Goal: Find specific page/section

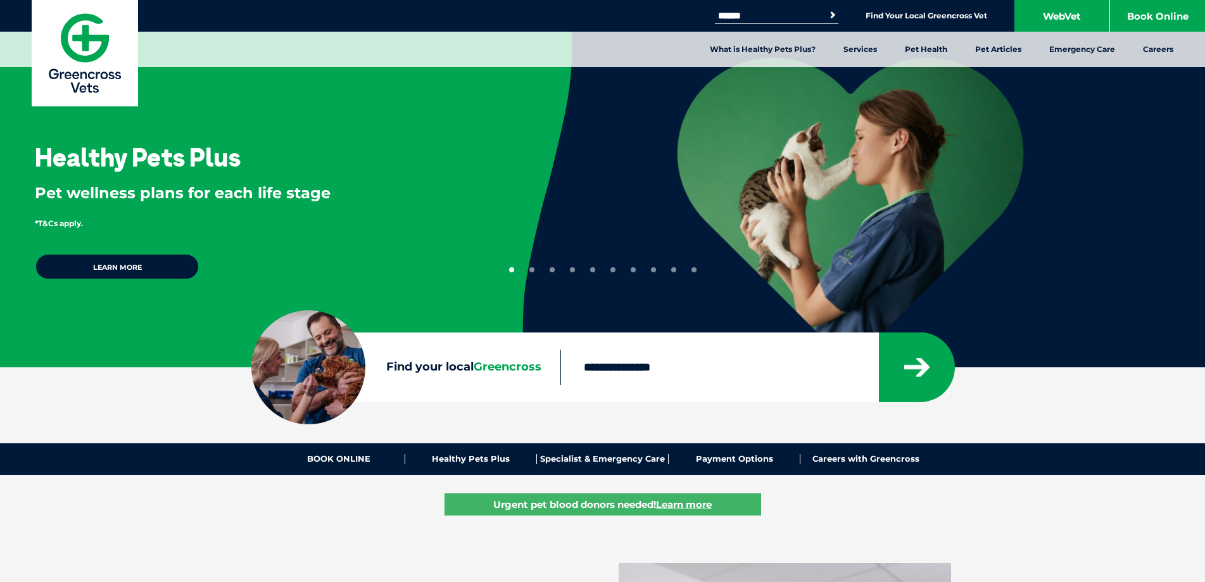
click at [652, 370] on input "Find your local Greencross" at bounding box center [719, 367] width 318 height 35
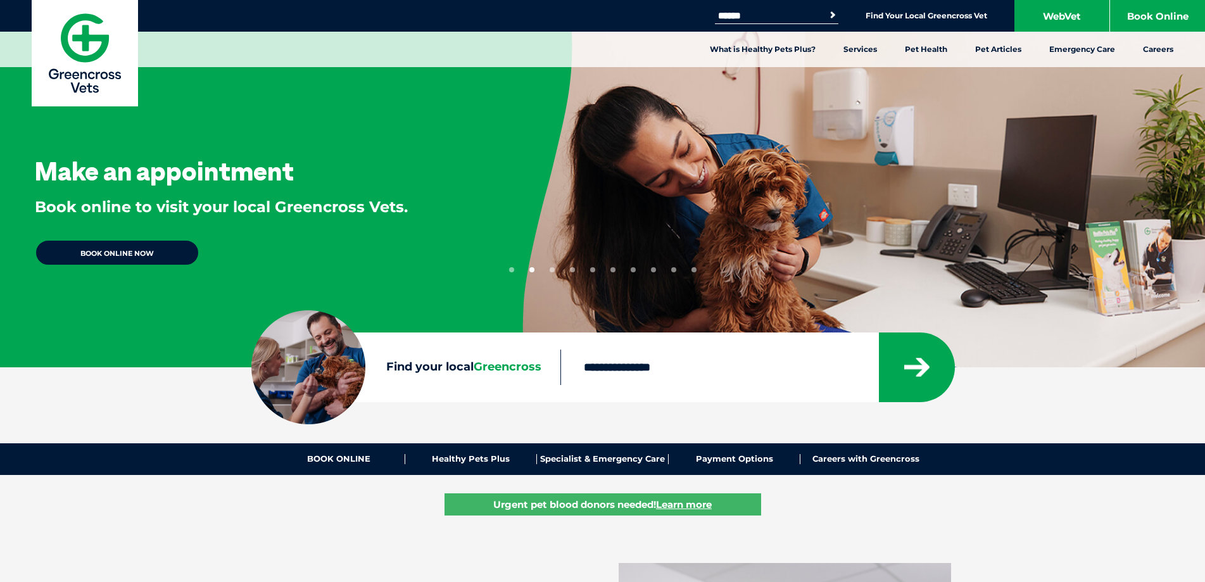
type input "****"
click at [879, 332] on button "submit" at bounding box center [917, 367] width 76 height 70
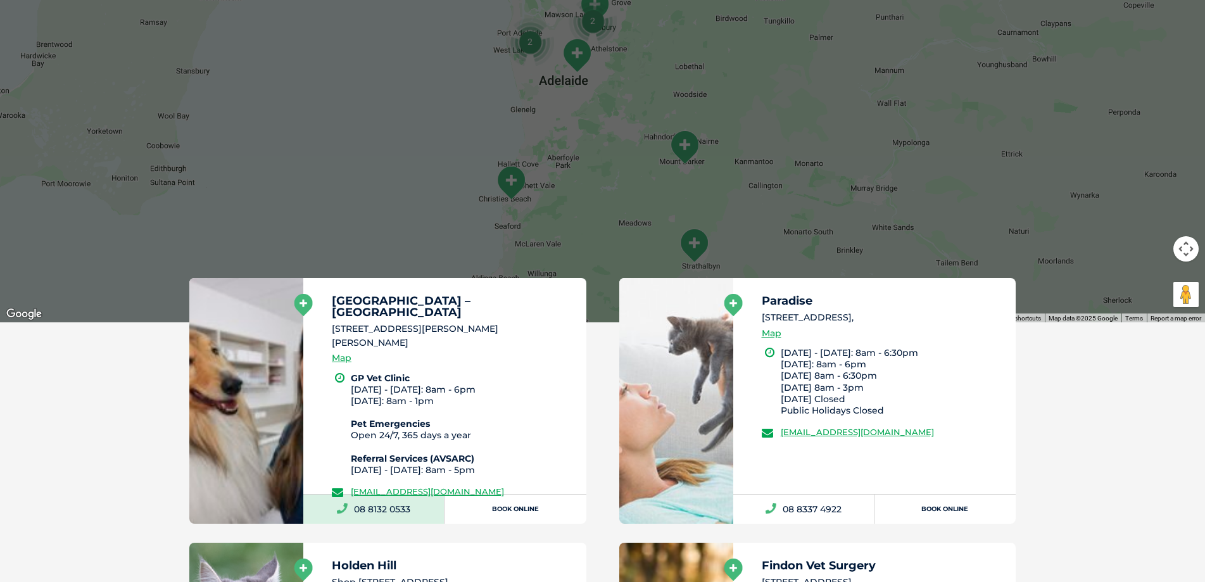
scroll to position [607, 0]
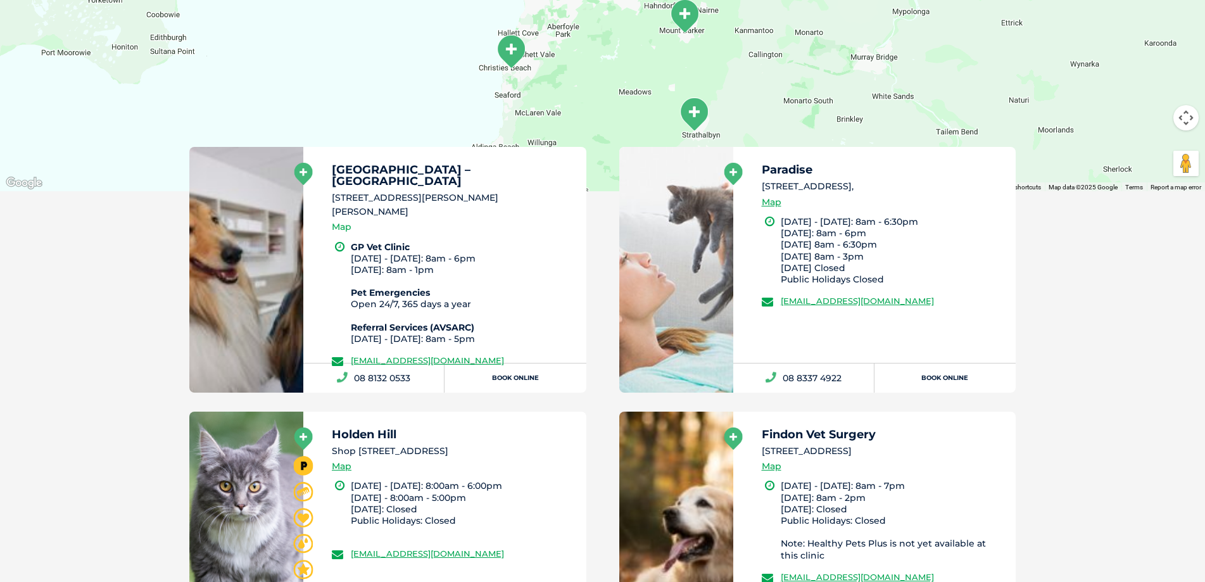
click at [344, 220] on link "Map" at bounding box center [342, 227] width 20 height 15
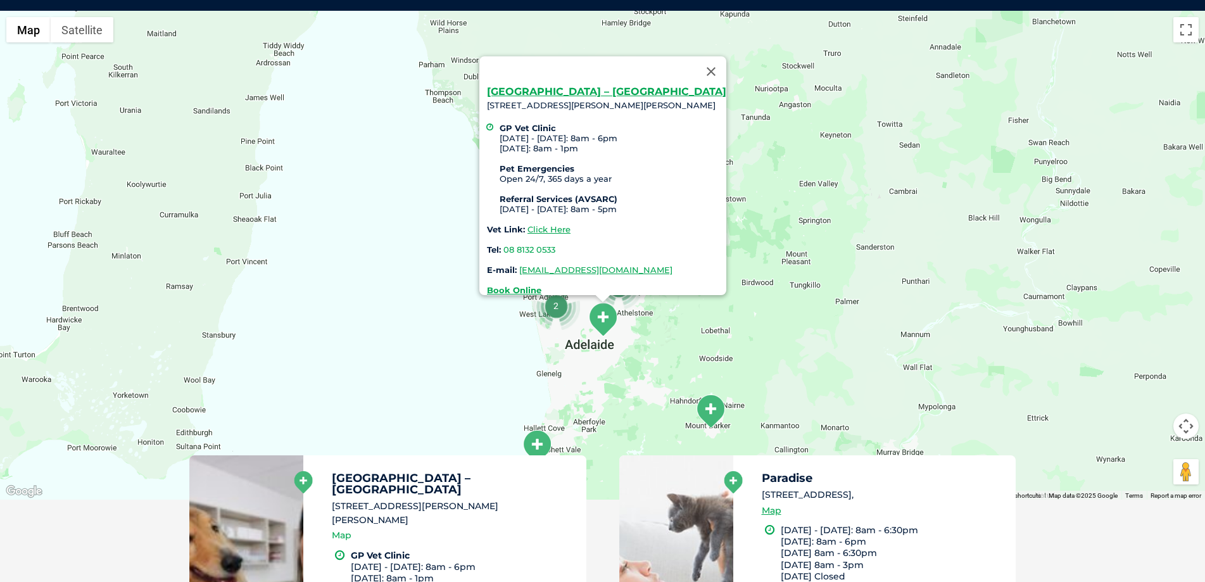
scroll to position [291, 0]
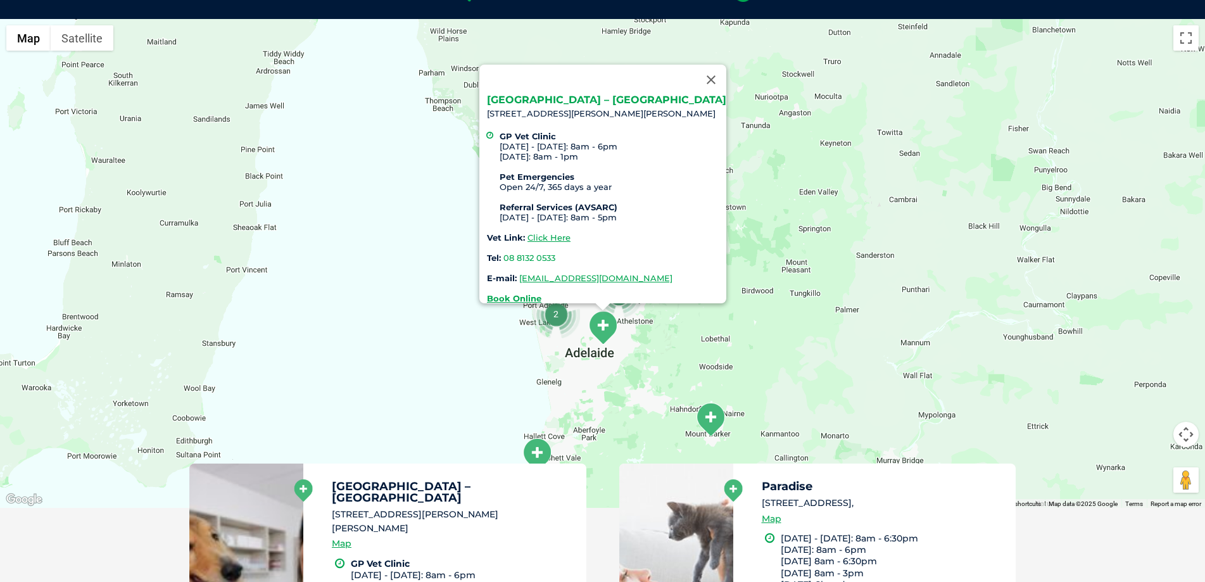
click at [629, 94] on link "[GEOGRAPHIC_DATA] – [GEOGRAPHIC_DATA]" at bounding box center [606, 100] width 239 height 12
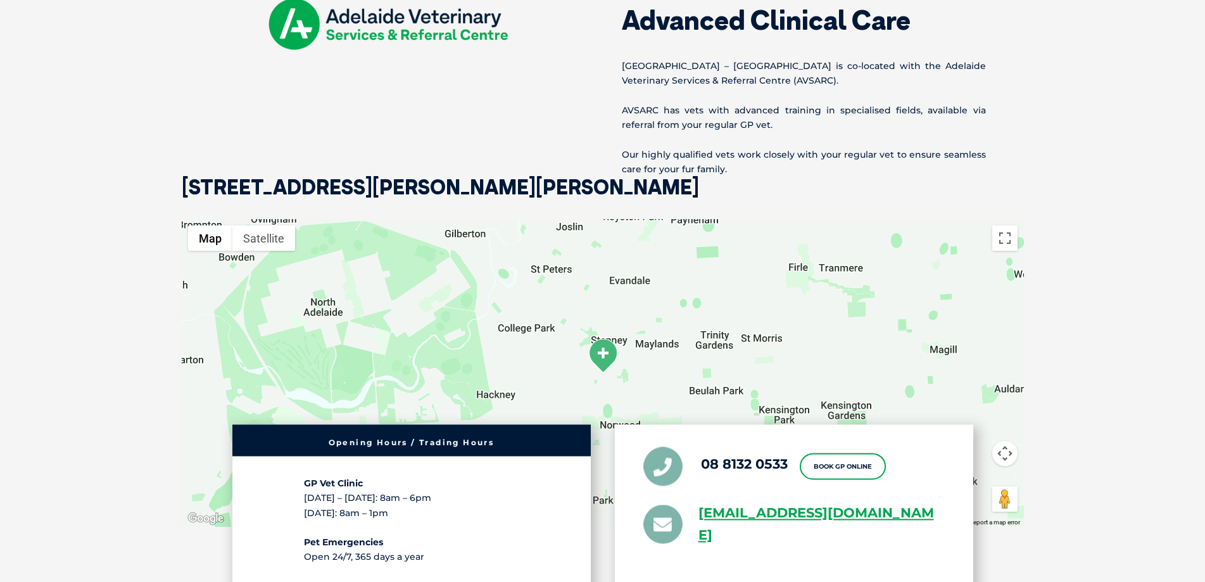
scroll to position [1900, 0]
